Goal: Task Accomplishment & Management: Manage account settings

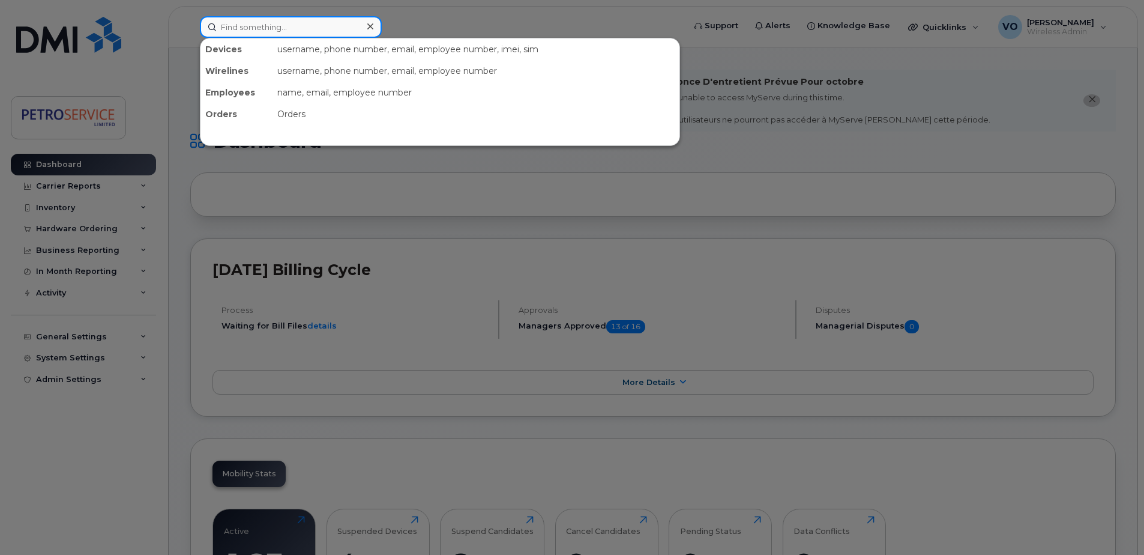
click at [285, 26] on input at bounding box center [291, 27] width 182 height 22
paste input "506-651-9390"
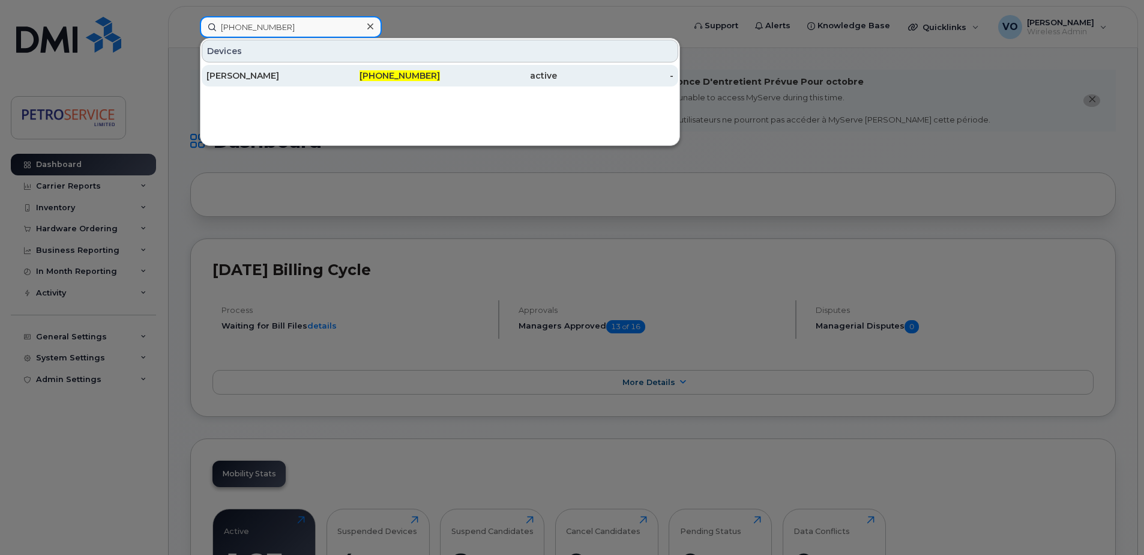
type input "506-651-9390"
drag, startPoint x: 318, startPoint y: 73, endPoint x: 328, endPoint y: 73, distance: 9.6
click at [318, 73] on div "Michael Duguay" at bounding box center [264, 76] width 117 height 12
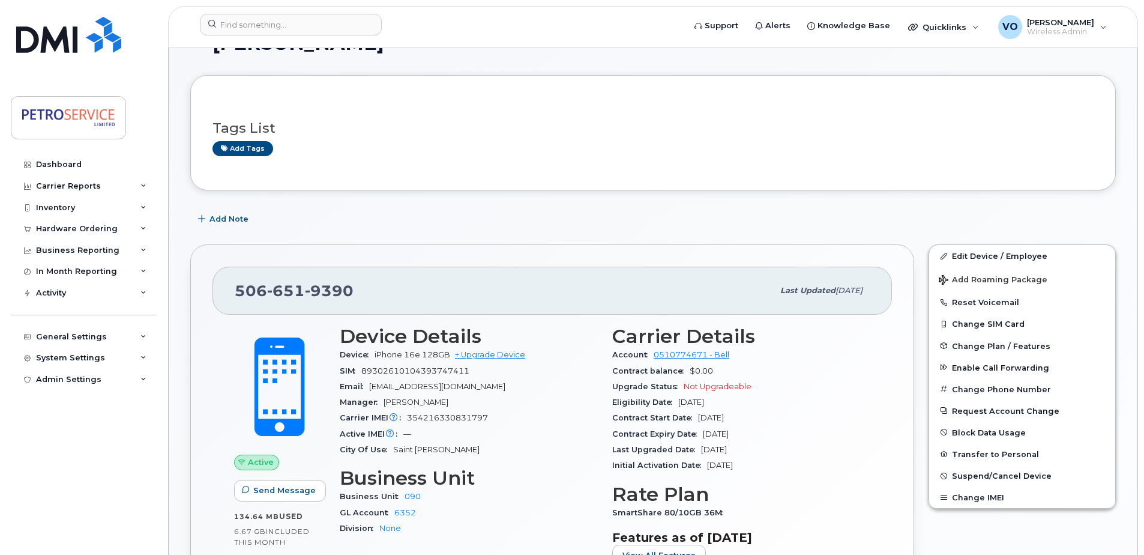
scroll to position [120, 0]
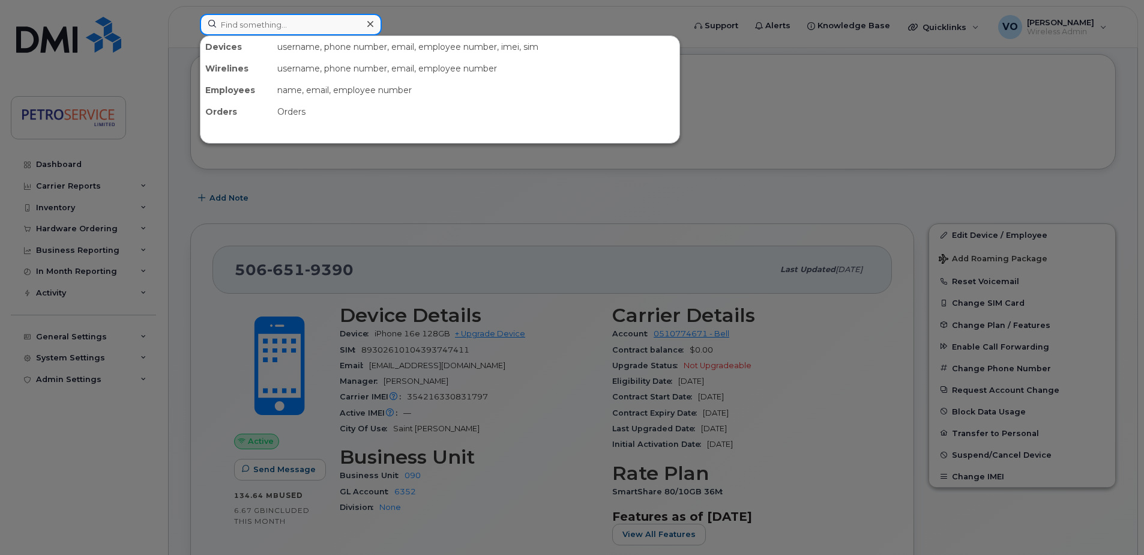
click at [262, 20] on input at bounding box center [291, 25] width 182 height 22
paste input "89302610207734060087"
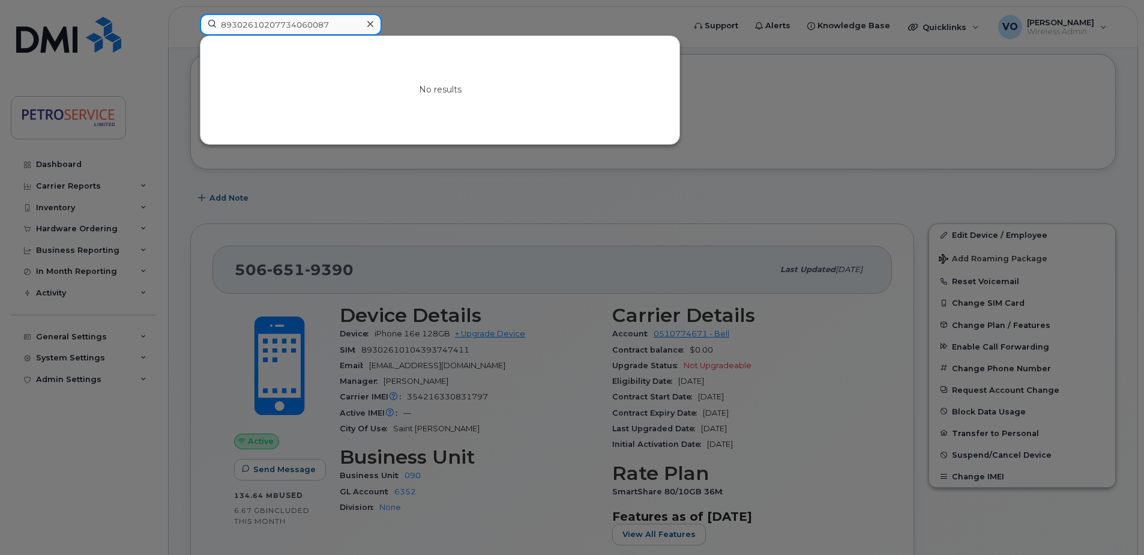
type input "89302610207734060087"
click at [703, 222] on div at bounding box center [572, 277] width 1144 height 555
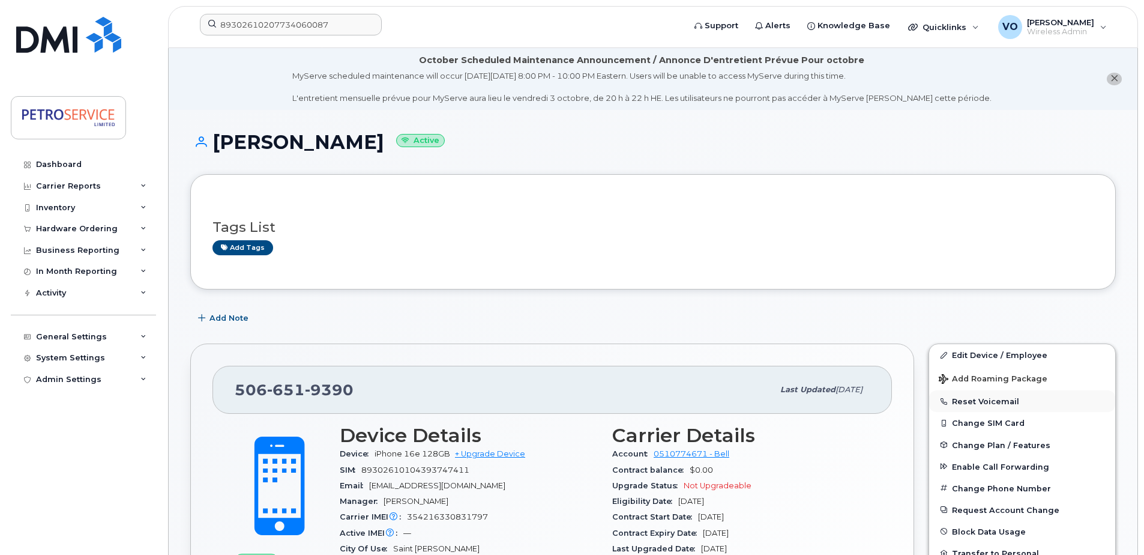
scroll to position [180, 0]
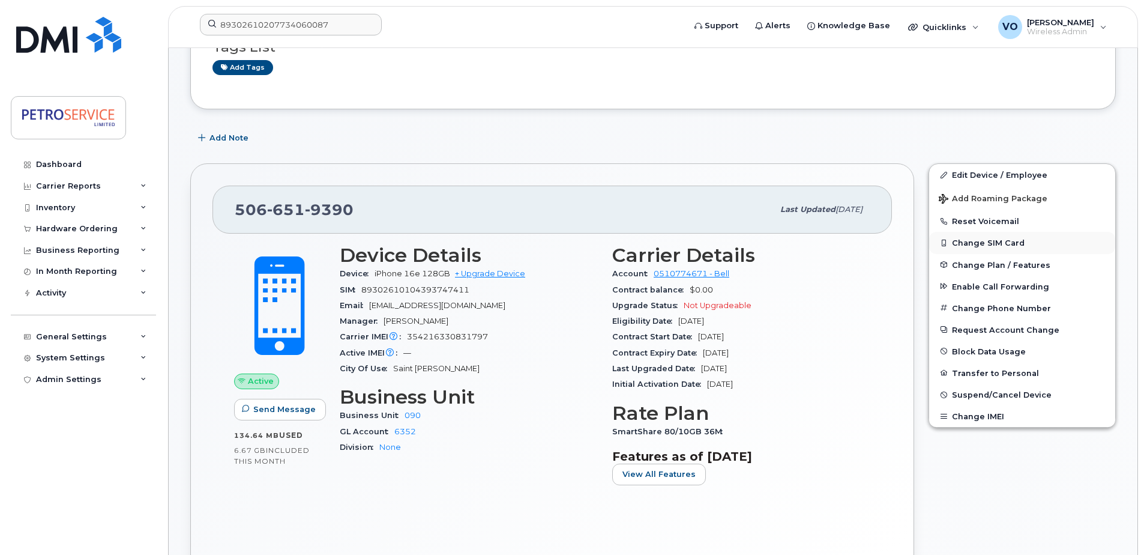
click at [992, 241] on button "Change SIM Card" at bounding box center [1022, 243] width 186 height 22
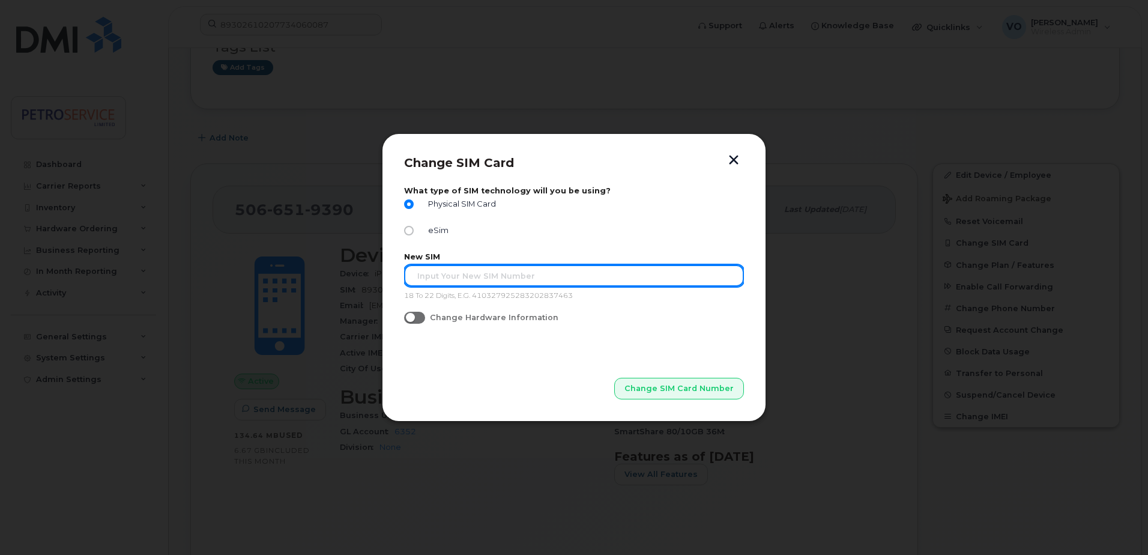
click at [522, 275] on input "text" at bounding box center [574, 276] width 340 height 22
paste input "89302610207734060087"
type input "89302610207734060087"
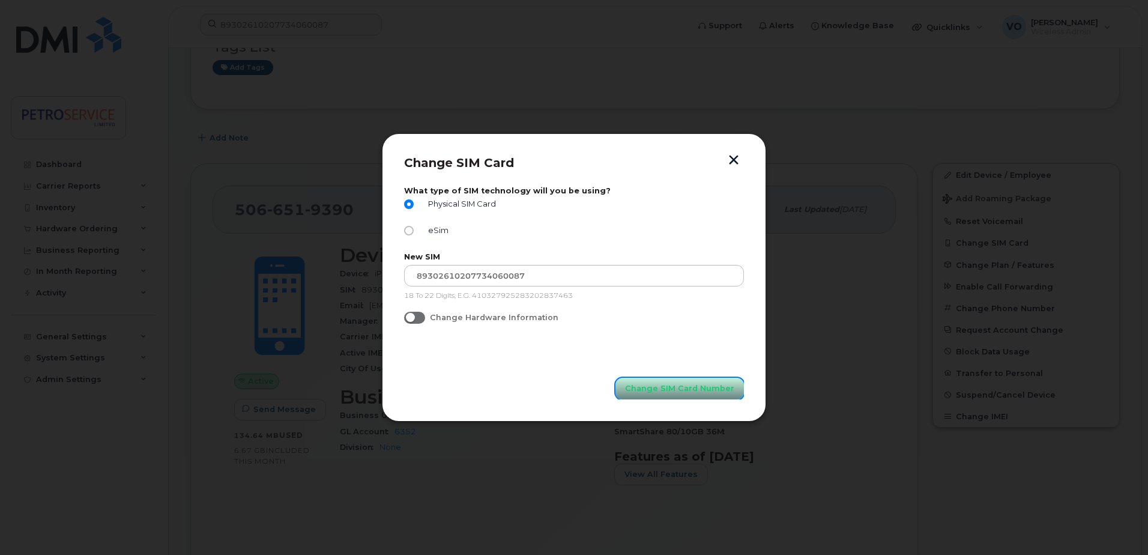
click at [676, 387] on span "Change SIM Card Number" at bounding box center [679, 387] width 109 height 11
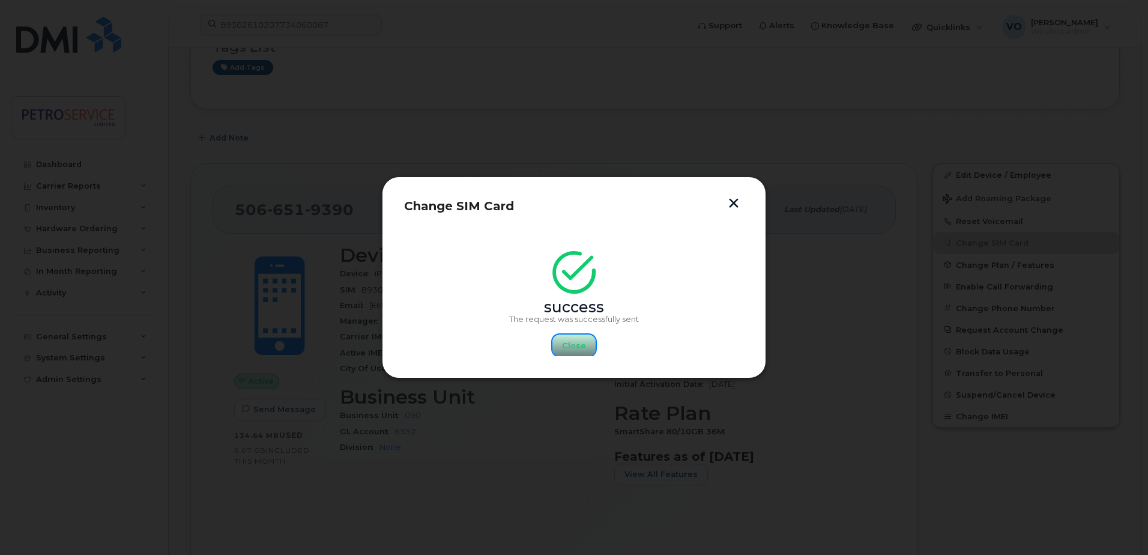
click at [573, 340] on span "Close" at bounding box center [574, 345] width 24 height 11
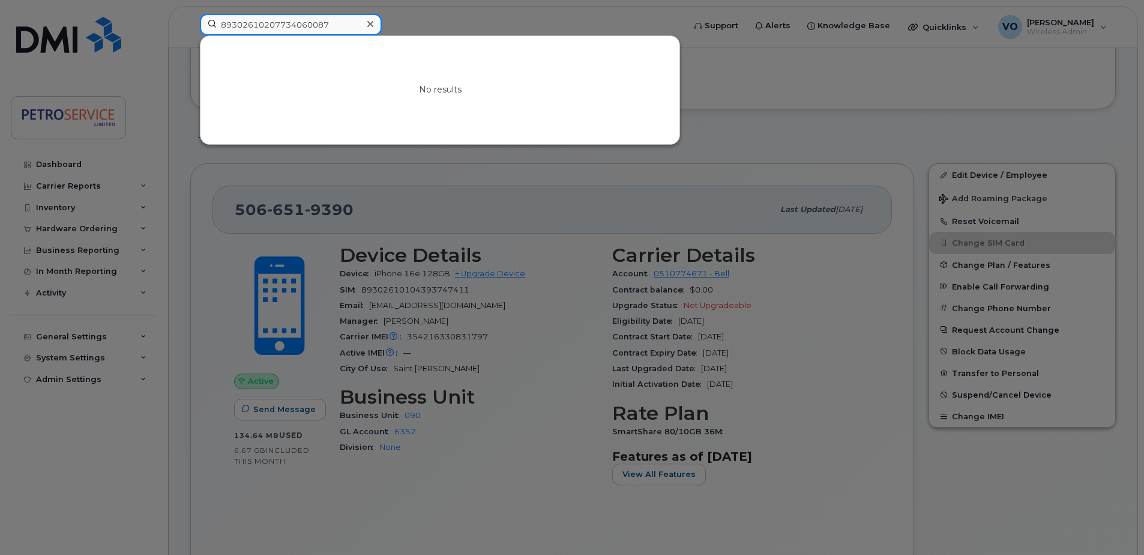
drag, startPoint x: 337, startPoint y: 28, endPoint x: 234, endPoint y: 20, distance: 102.9
click at [190, 19] on div "89302610207734060087 No results" at bounding box center [438, 27] width 496 height 26
paste input "506-349-3665"
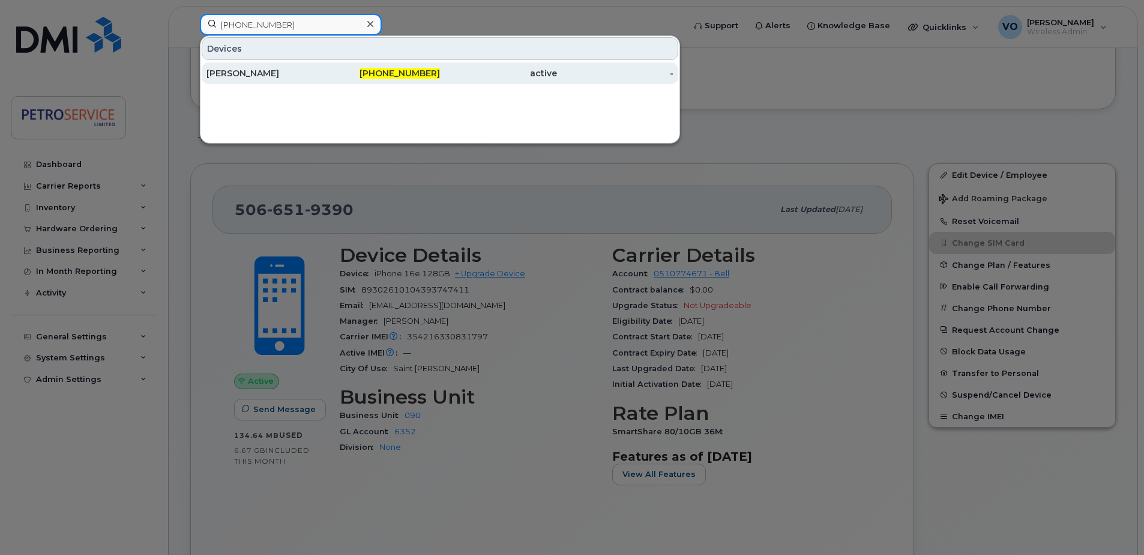
type input "506-349-3665"
click at [300, 71] on div "[PERSON_NAME]" at bounding box center [264, 73] width 117 height 12
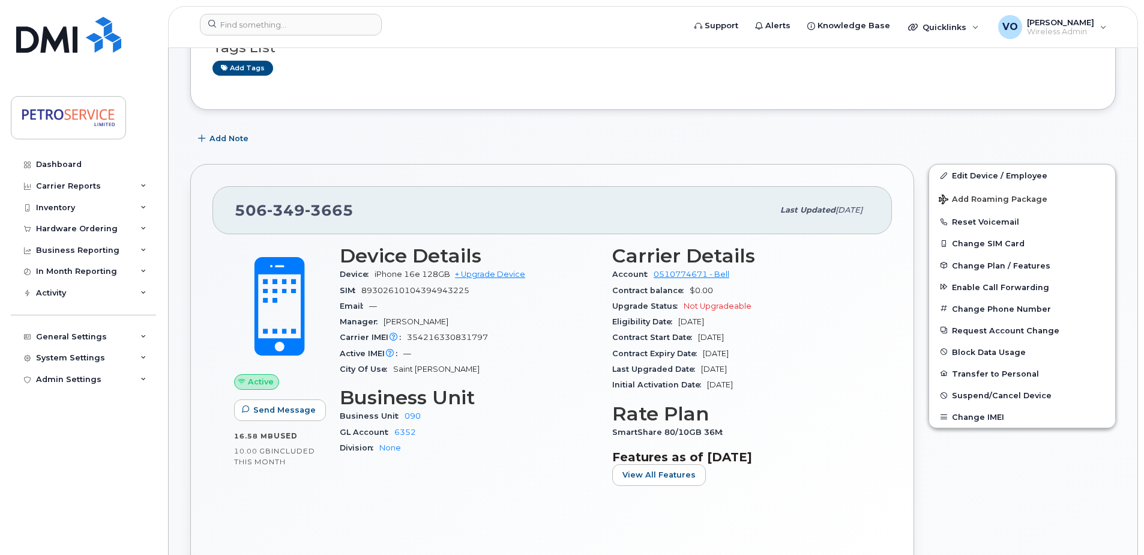
scroll to position [180, 0]
click at [969, 173] on link "Edit Device / Employee" at bounding box center [1022, 175] width 186 height 22
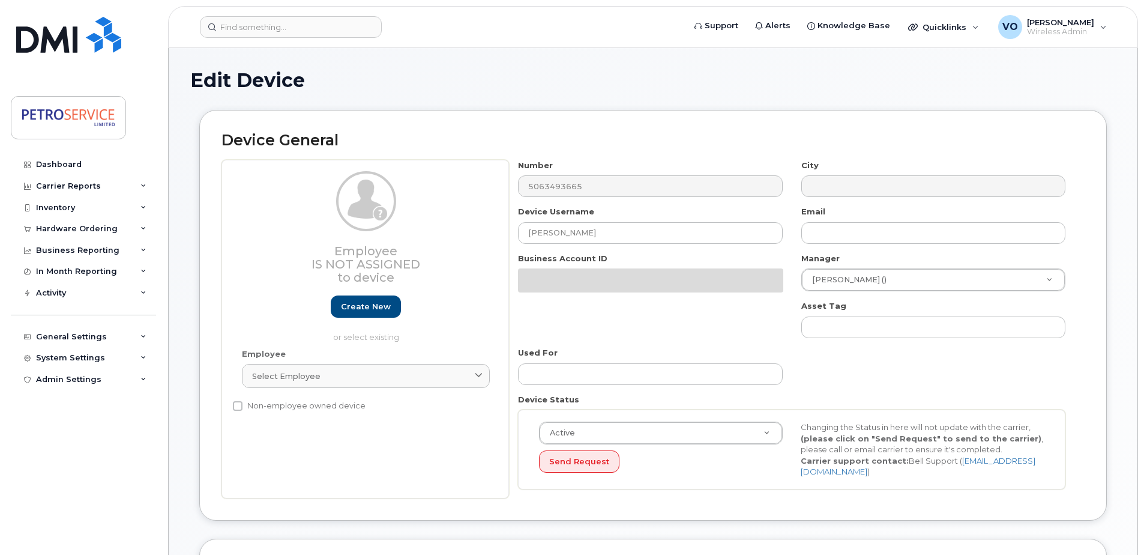
select select "4468800"
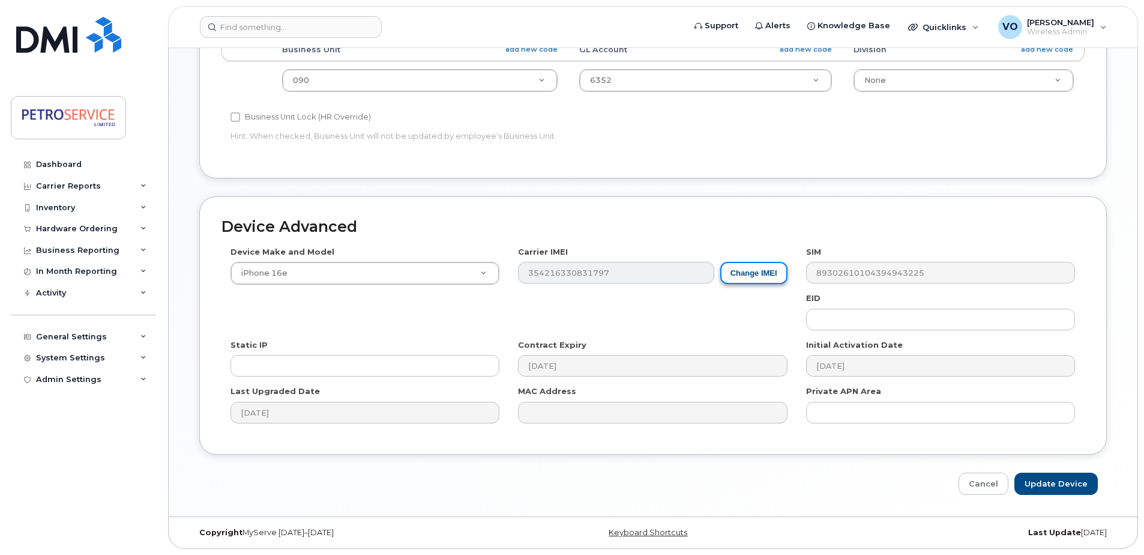
click at [761, 280] on button "Change IMEI" at bounding box center [753, 273] width 67 height 22
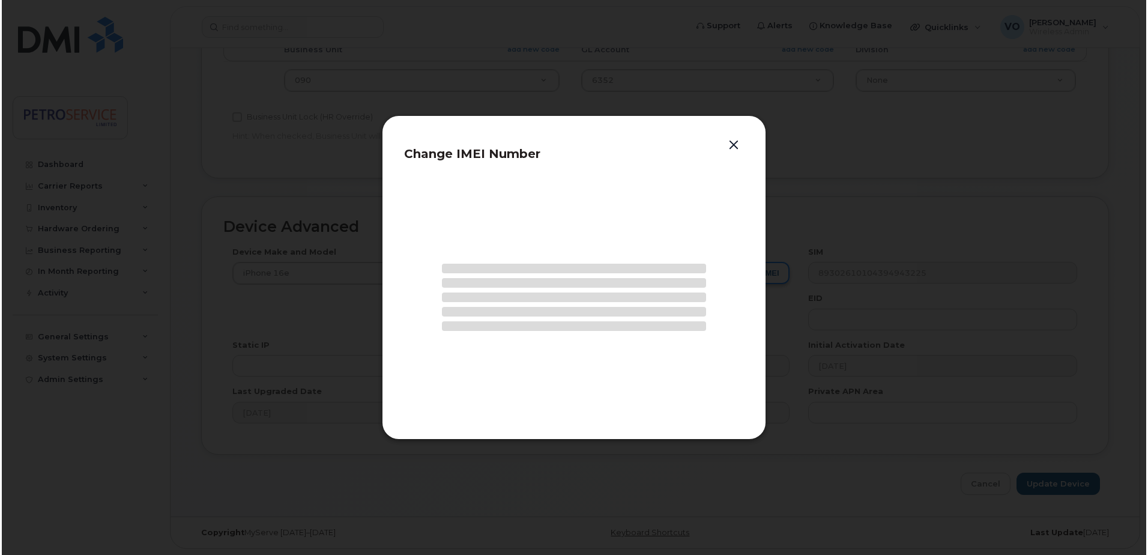
scroll to position [559, 0]
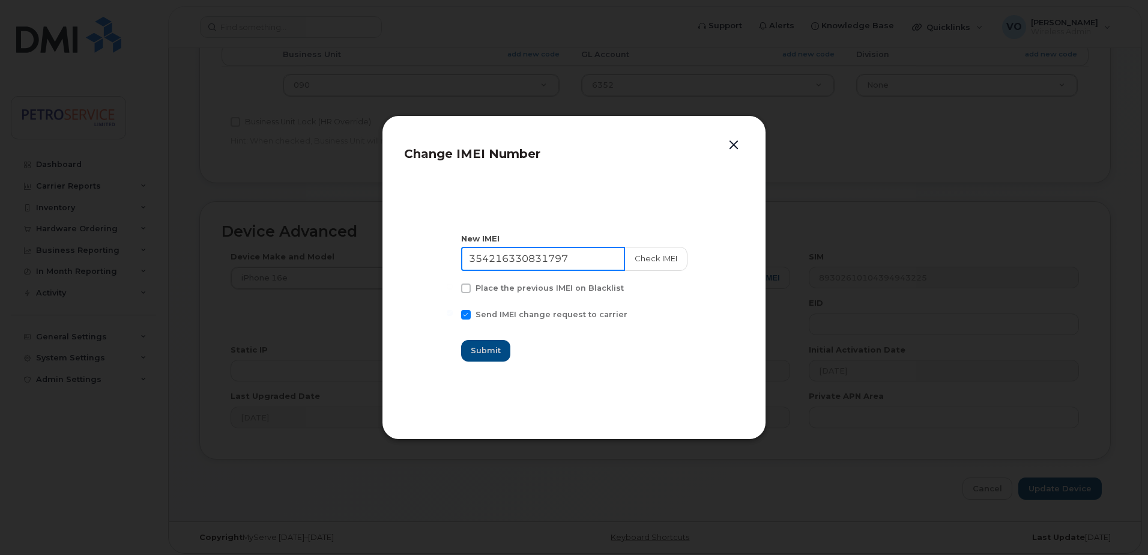
drag, startPoint x: 602, startPoint y: 256, endPoint x: 343, endPoint y: 256, distance: 258.7
click at [343, 256] on div "Change IMEI Number New IMEI [TECHNICAL_ID] Check IMEI Place the previous IMEI o…" at bounding box center [574, 277] width 1148 height 555
paste input "0702697812375"
type input "350702697812375"
click at [672, 265] on button "Check IMEI" at bounding box center [655, 259] width 63 height 24
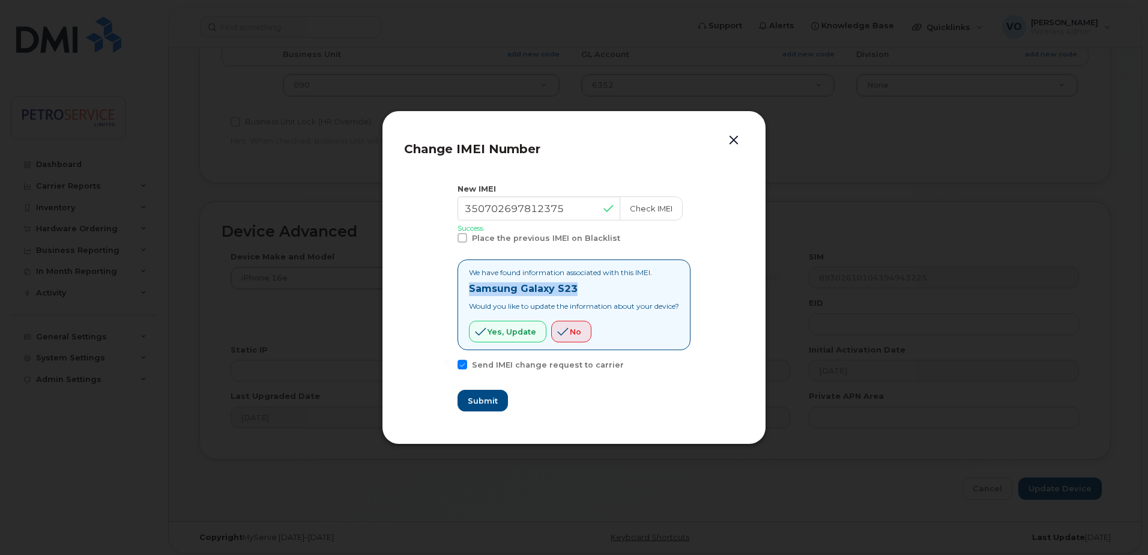
drag, startPoint x: 591, startPoint y: 291, endPoint x: 463, endPoint y: 292, distance: 127.8
click at [463, 292] on div "We have found information associated with this IMEI. Samsung Galaxy S23 Would y…" at bounding box center [573, 304] width 233 height 91
copy strong "Samsung Galaxy S23"
click at [507, 334] on span "Yes, update" at bounding box center [511, 331] width 49 height 11
click at [478, 402] on span "Submit" at bounding box center [482, 400] width 30 height 11
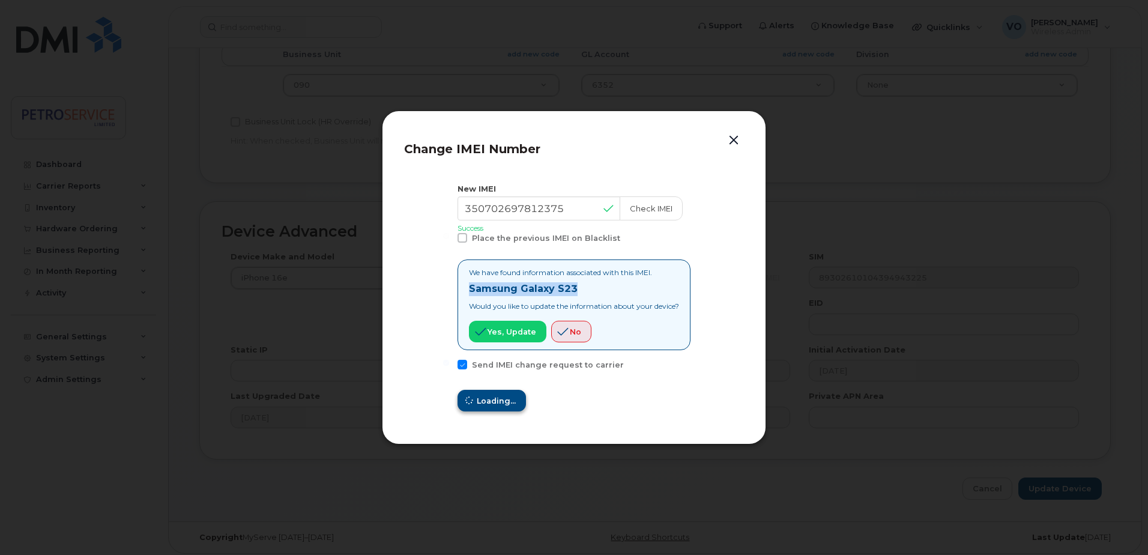
type input "350702697812375"
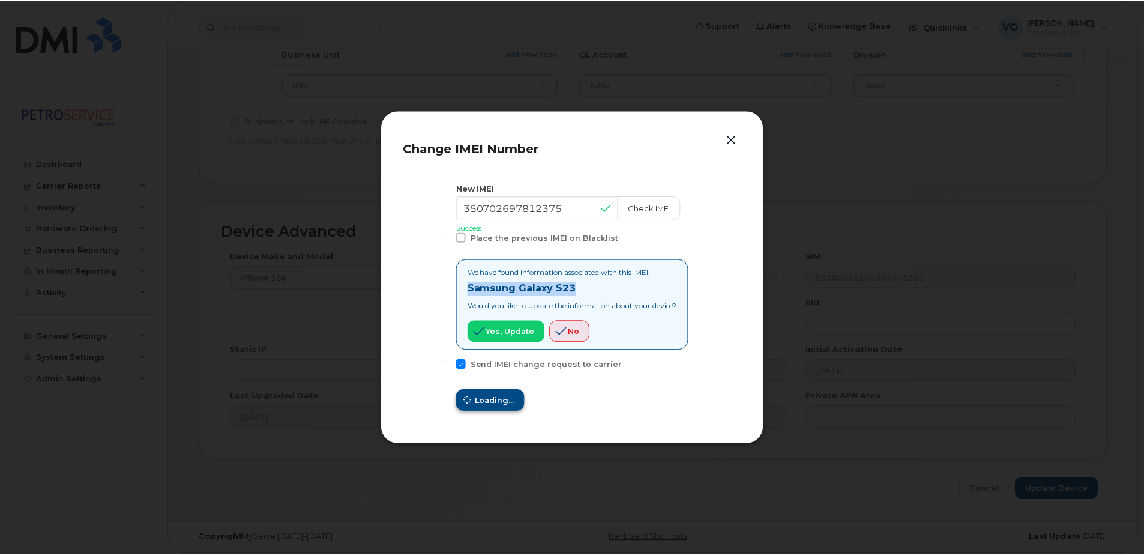
scroll to position [564, 0]
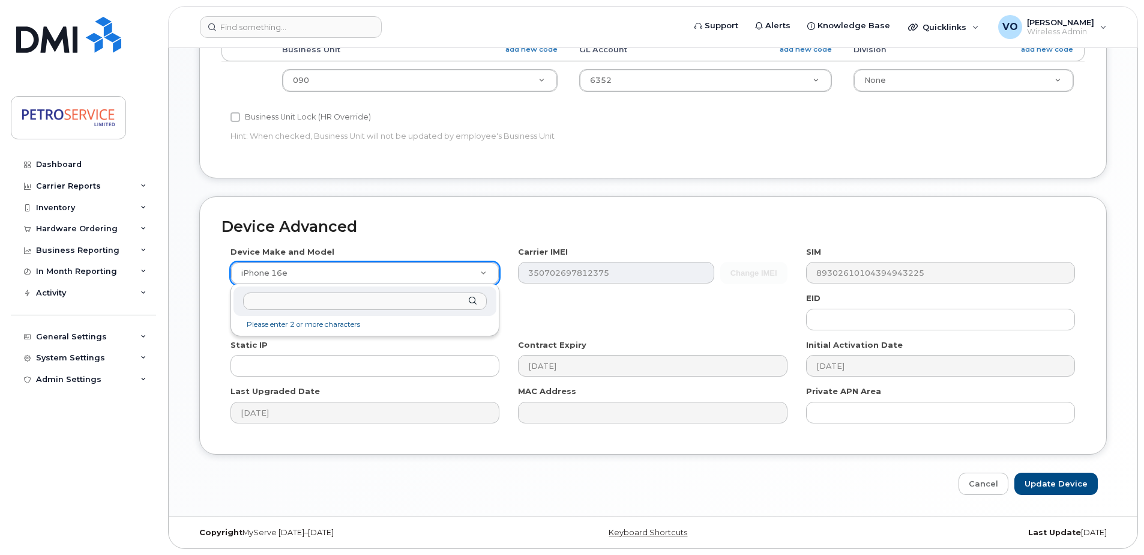
click at [315, 303] on input "text" at bounding box center [365, 300] width 244 height 17
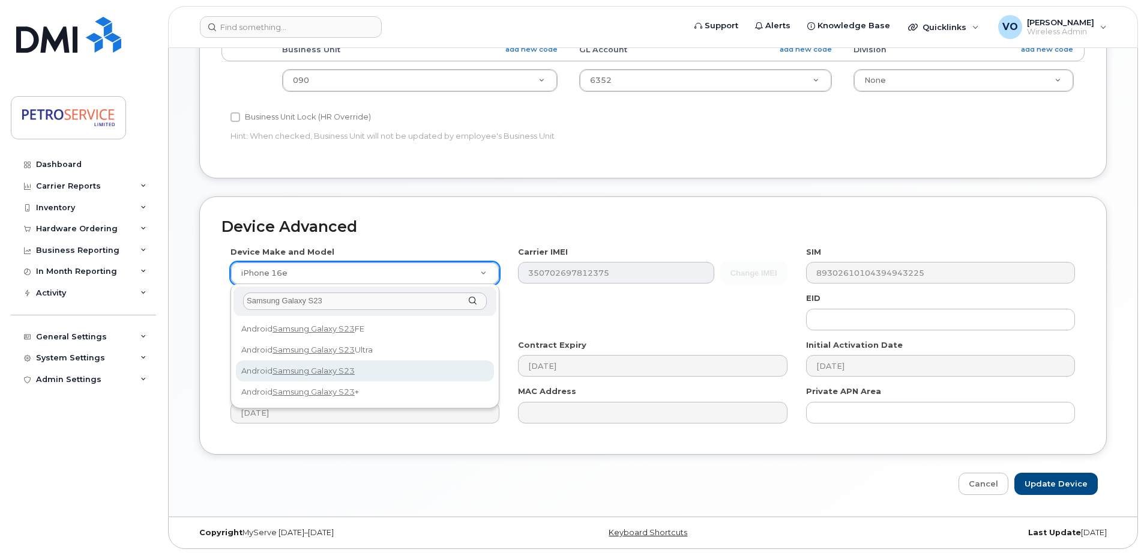
type input "Samsung Galaxy S23"
select select "2914"
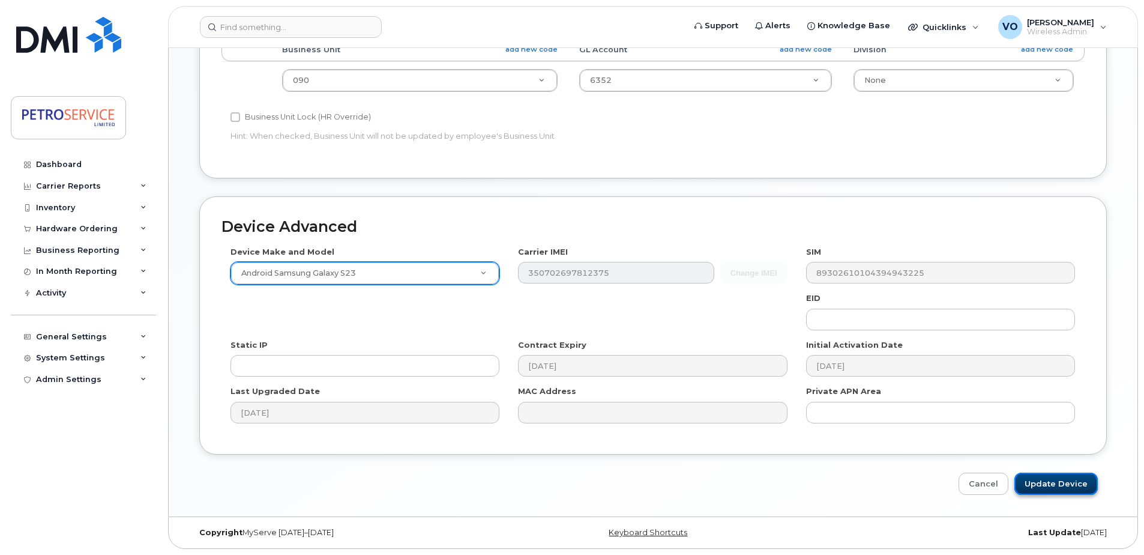
click at [1057, 481] on input "Update Device" at bounding box center [1055, 483] width 83 height 22
type input "Saving..."
